Goal: Task Accomplishment & Management: Complete application form

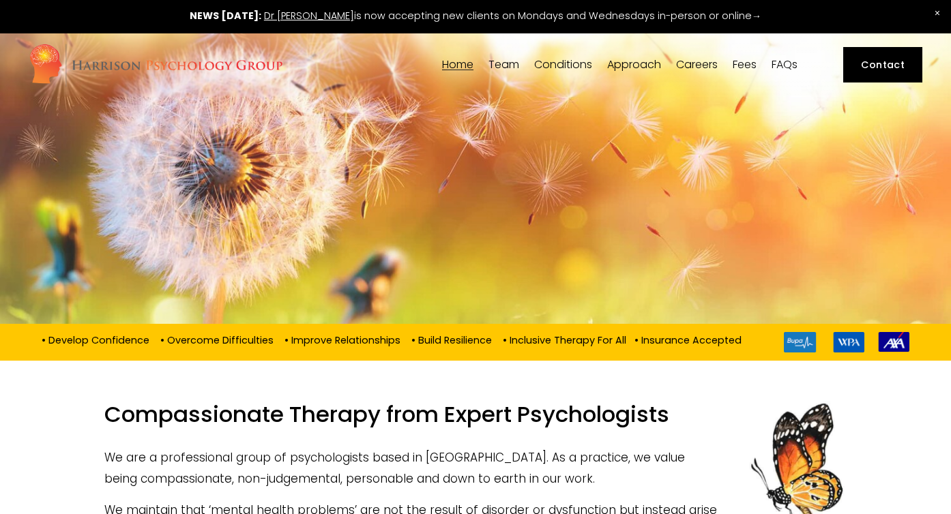
click at [704, 64] on link "Careers" at bounding box center [697, 65] width 42 height 13
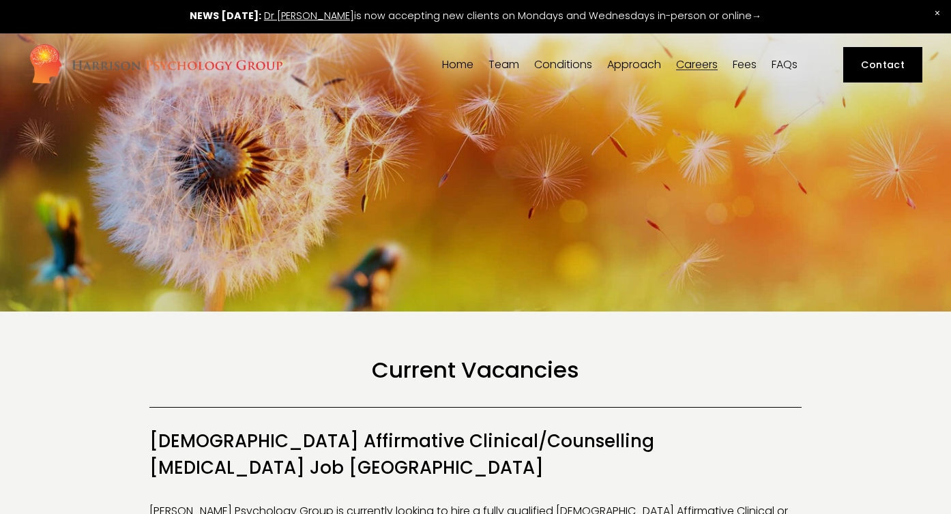
click at [499, 63] on span "Team" at bounding box center [503, 64] width 31 height 11
click at [503, 64] on span "Team" at bounding box center [503, 64] width 31 height 11
click at [0, 0] on span "Our Team" at bounding box center [0, 0] width 0 height 0
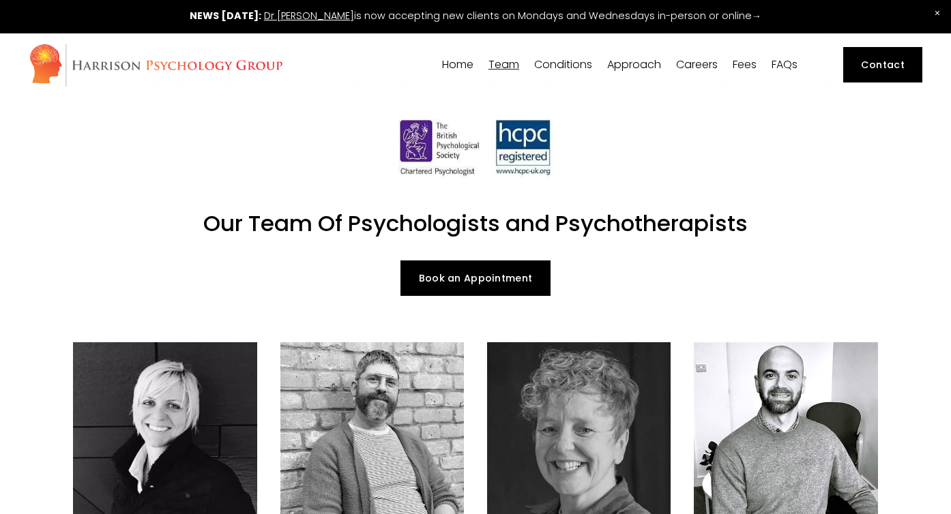
click at [698, 59] on link "Careers" at bounding box center [697, 65] width 42 height 13
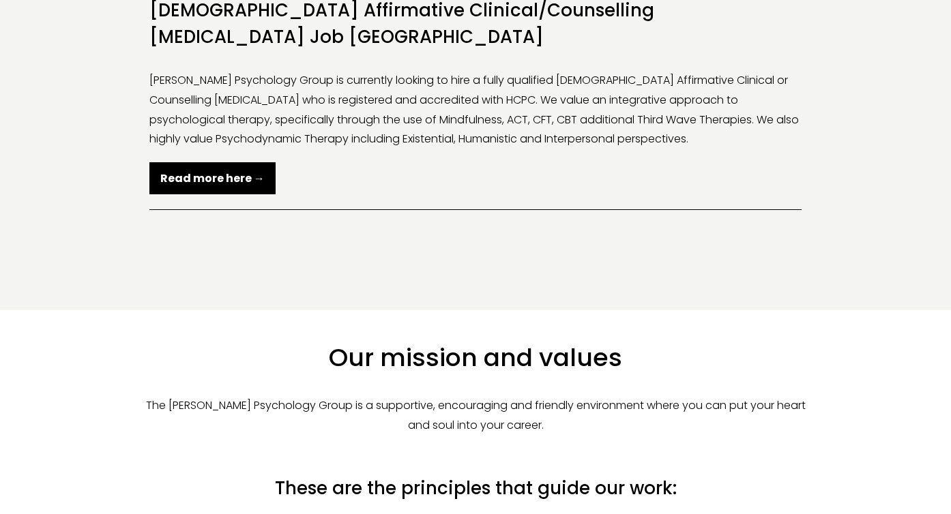
scroll to position [434, 0]
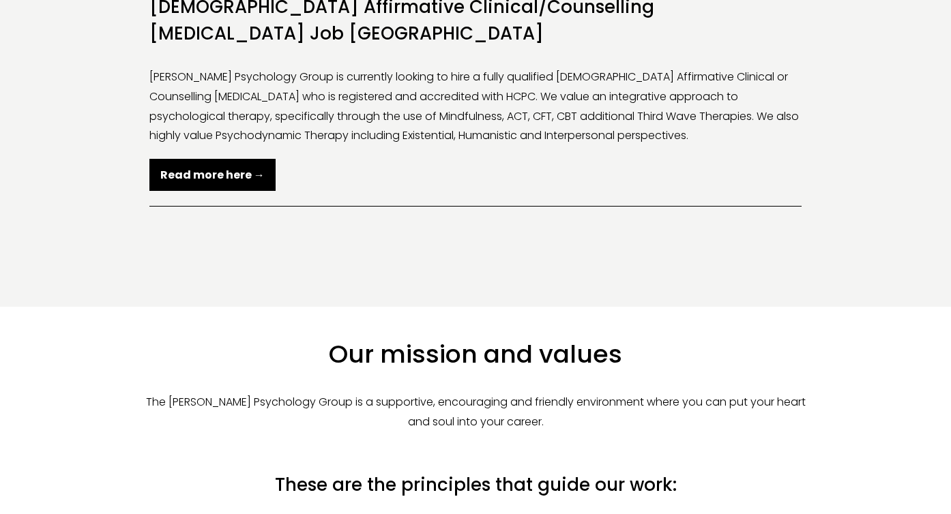
click at [239, 167] on strong "Read more here →" at bounding box center [212, 175] width 104 height 16
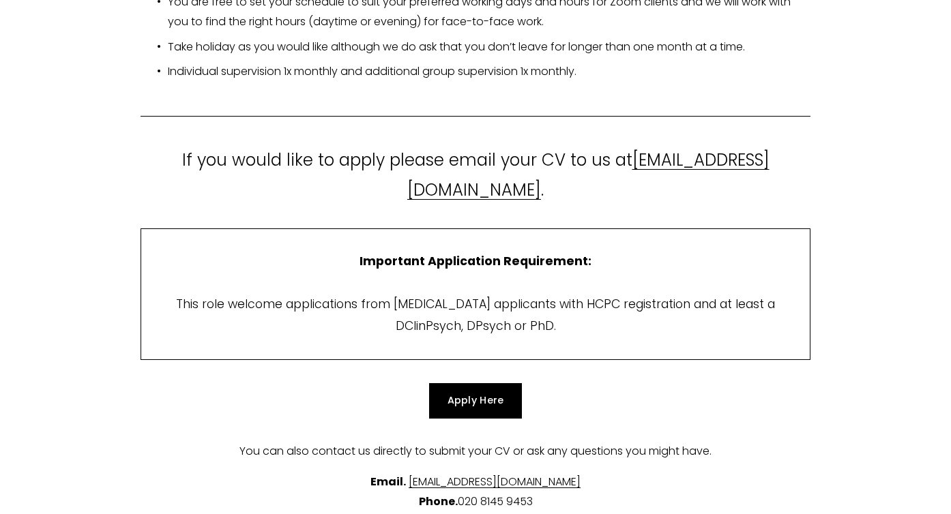
scroll to position [2637, 0]
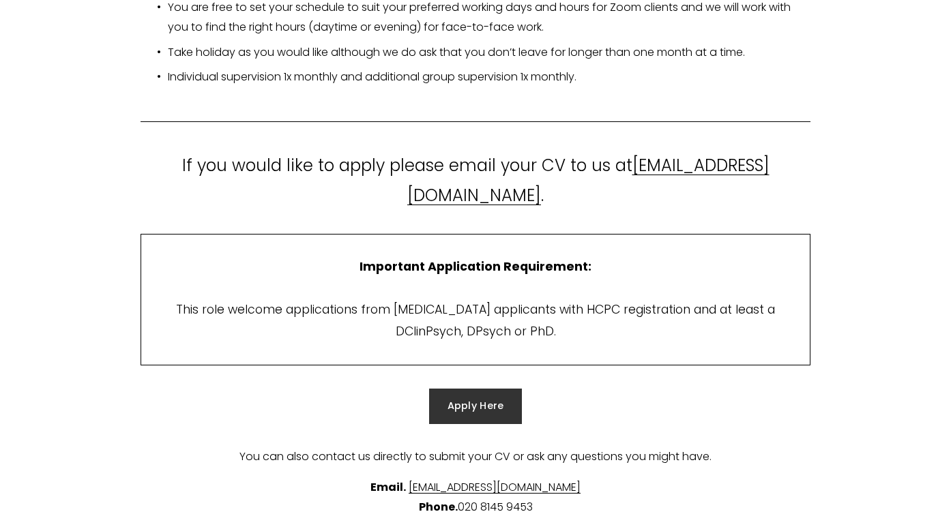
click at [455, 389] on link "Apply Here" at bounding box center [475, 407] width 93 height 36
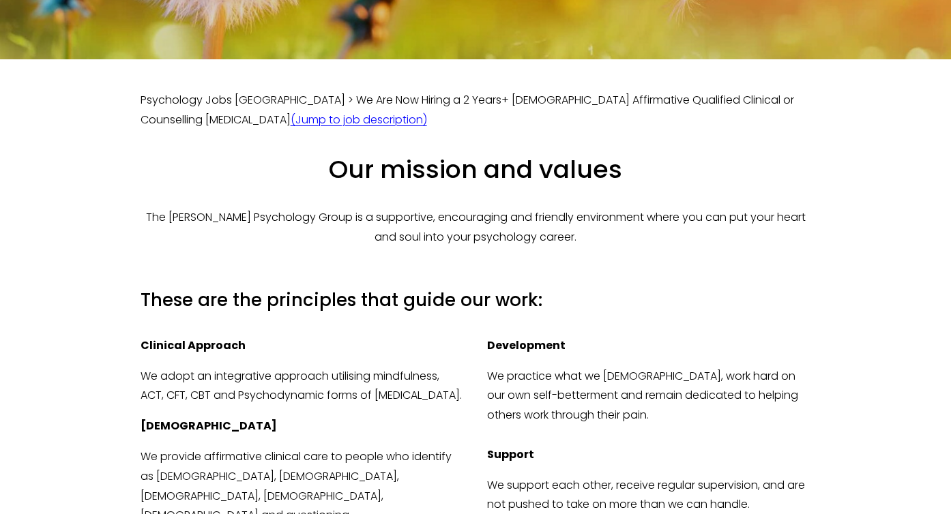
scroll to position [282, 0]
